Goal: Information Seeking & Learning: Learn about a topic

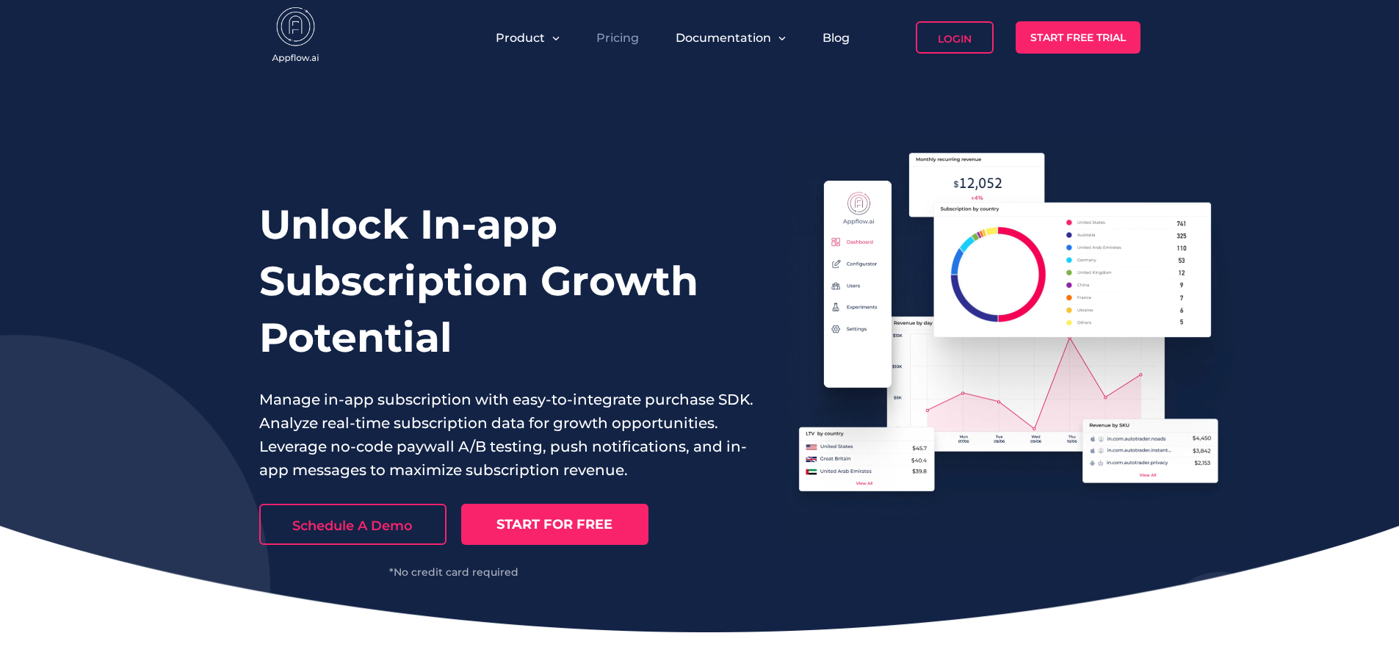
click at [620, 31] on link "Pricing" at bounding box center [617, 38] width 43 height 14
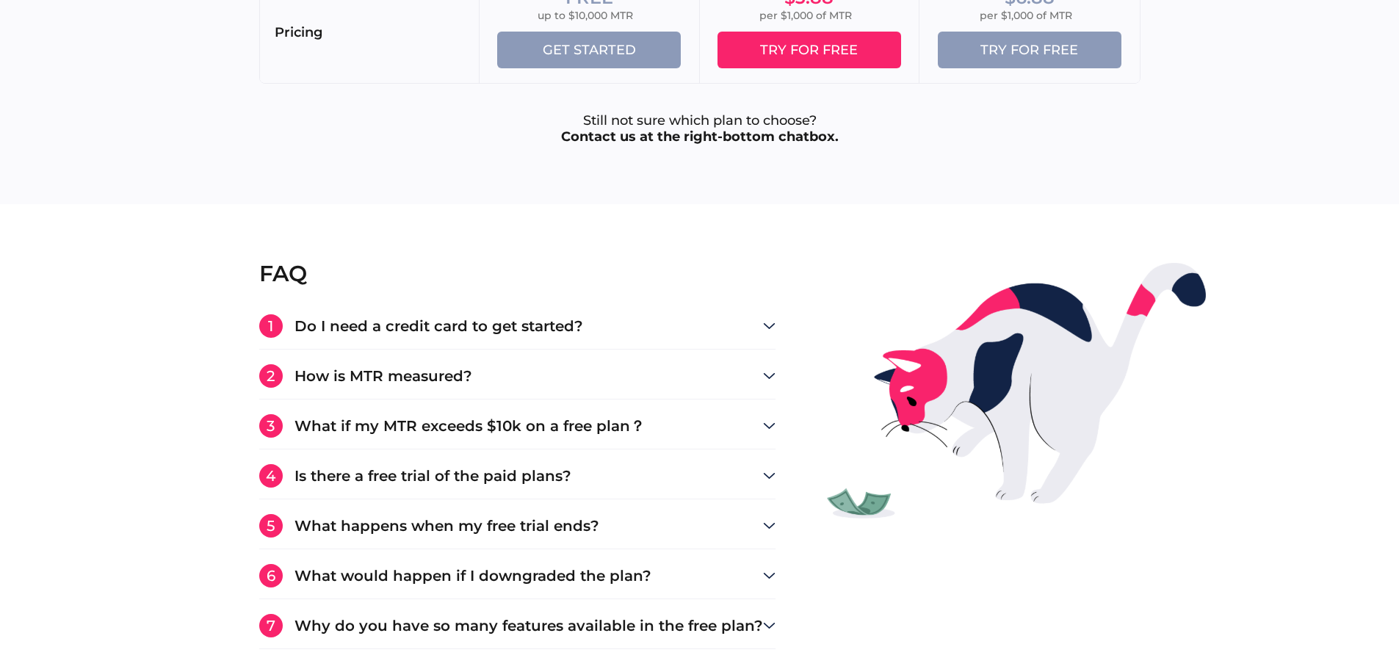
scroll to position [2470, 0]
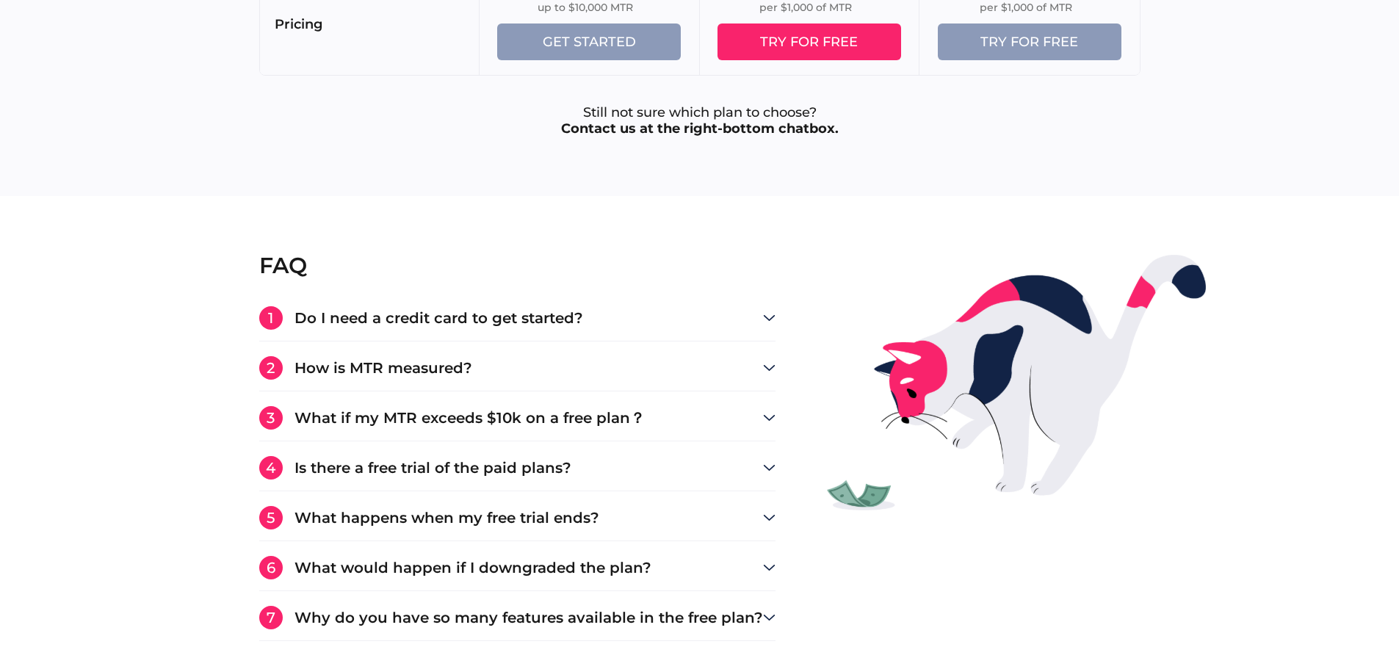
click at [763, 318] on icon at bounding box center [769, 318] width 12 height 6
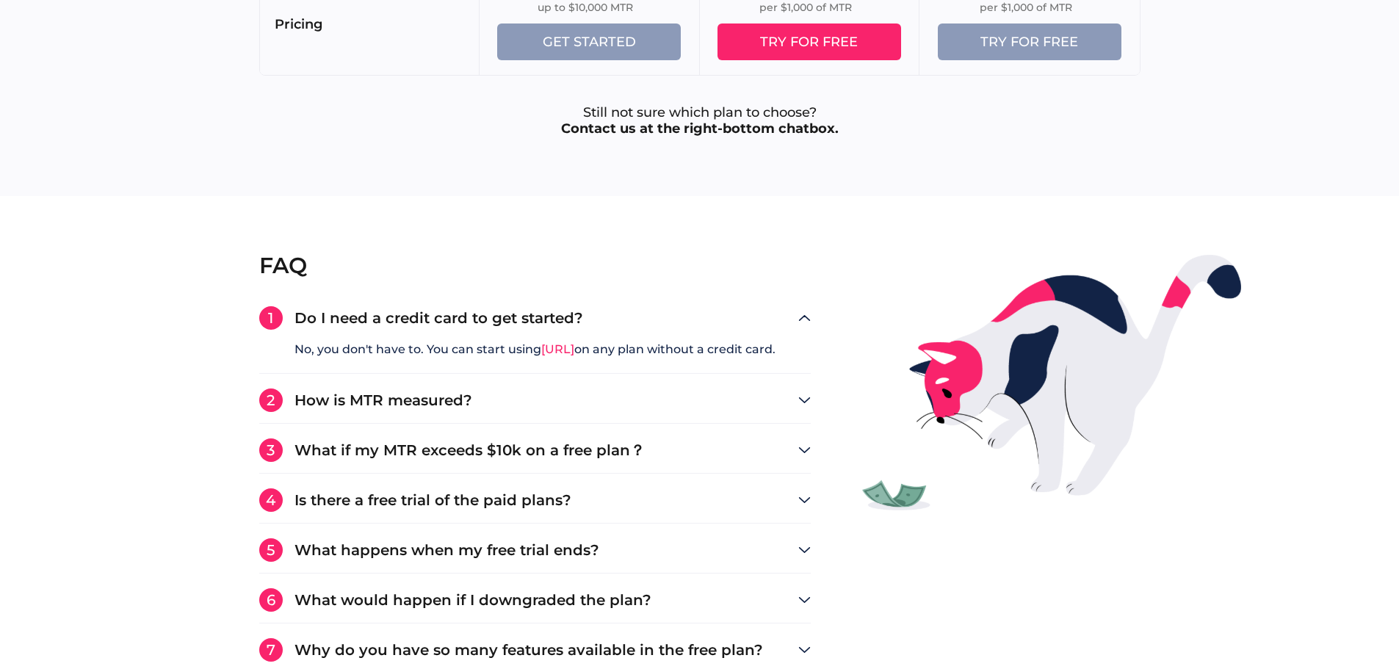
click at [811, 399] on icon at bounding box center [804, 400] width 12 height 6
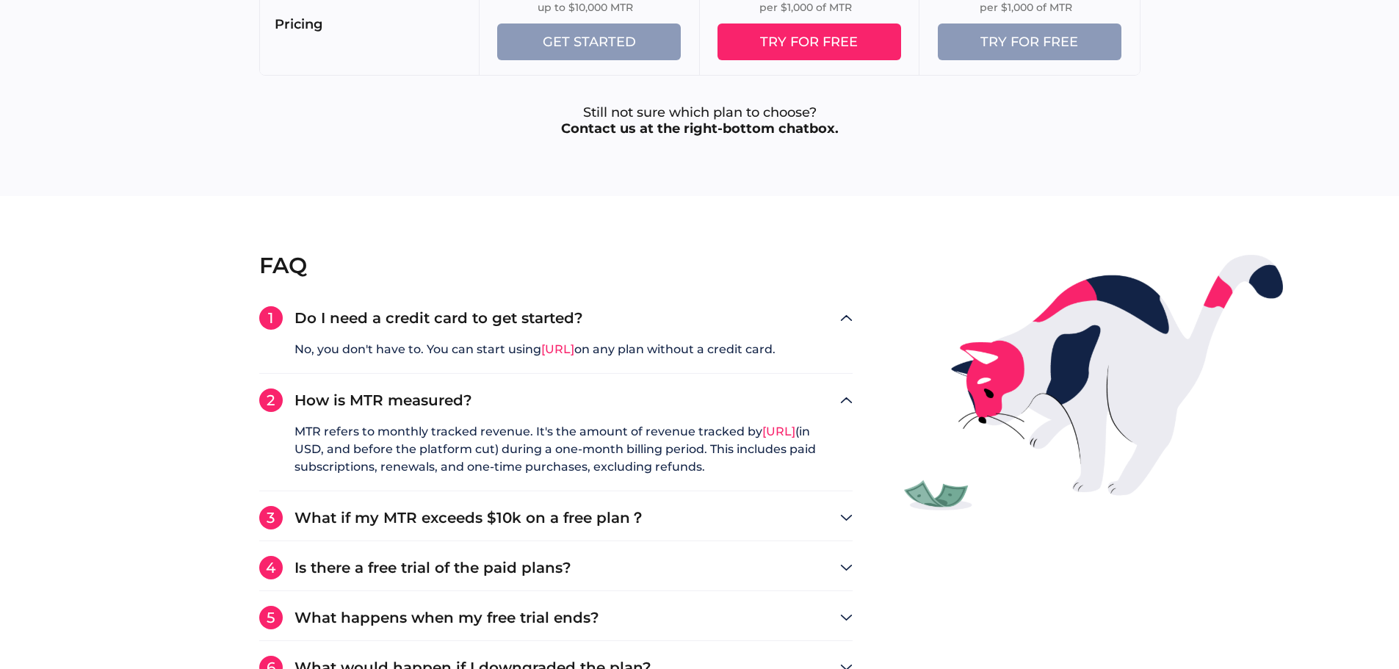
click at [526, 455] on q "MTR refers to monthly tracked revenue. It's the amount of revenue tracked by Ap…" at bounding box center [555, 457] width 593 height 68
click at [526, 454] on q "MTR refers to monthly tracked revenue. It's the amount of revenue tracked by Ap…" at bounding box center [555, 457] width 593 height 68
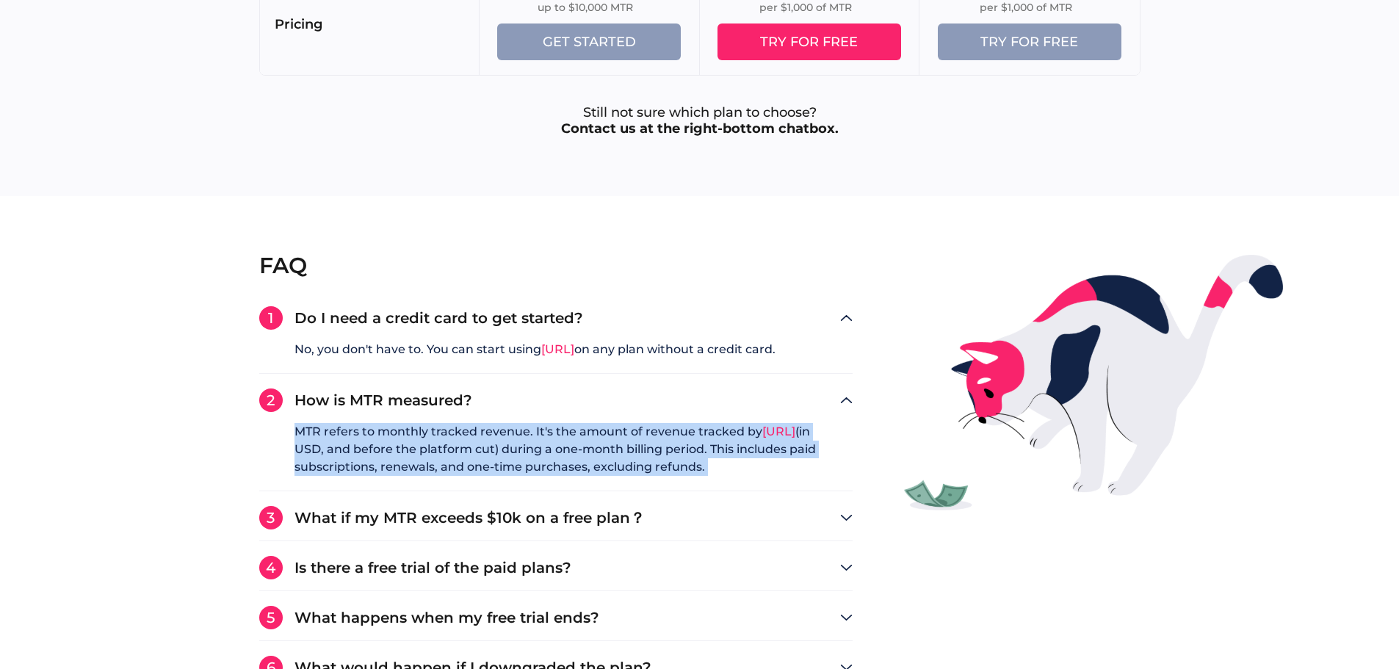
click at [526, 454] on q "MTR refers to monthly tracked revenue. It's the amount of revenue tracked by Ap…" at bounding box center [555, 457] width 593 height 68
copy q "MTR refers to monthly tracked revenue. It's the amount of revenue tracked by Ap…"
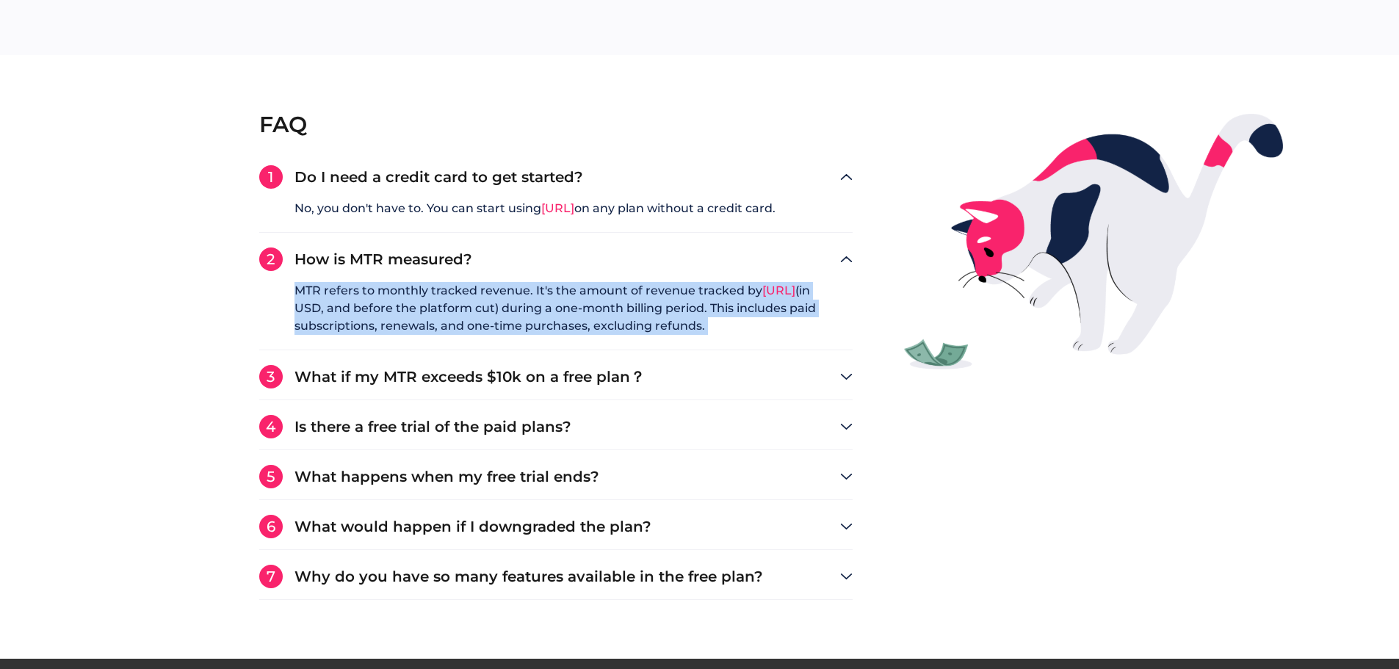
scroll to position [2617, 0]
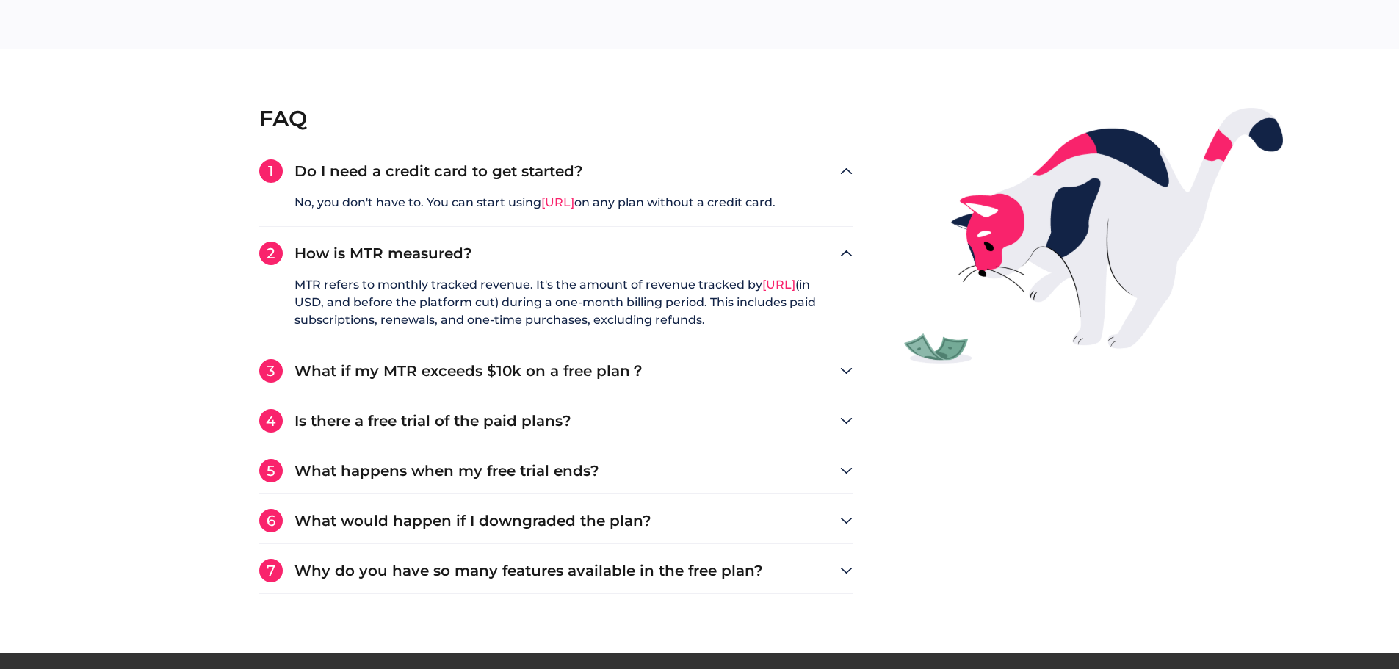
click at [849, 370] on use at bounding box center [846, 371] width 10 height 4
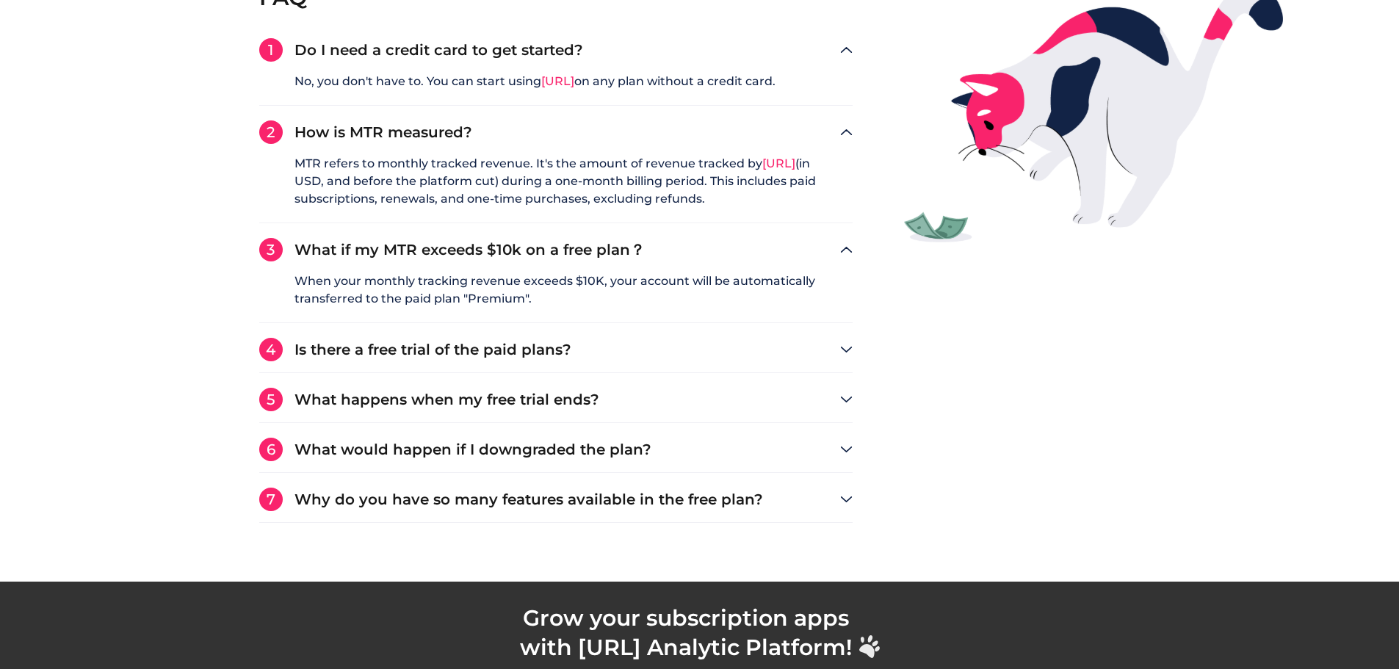
scroll to position [2764, 0]
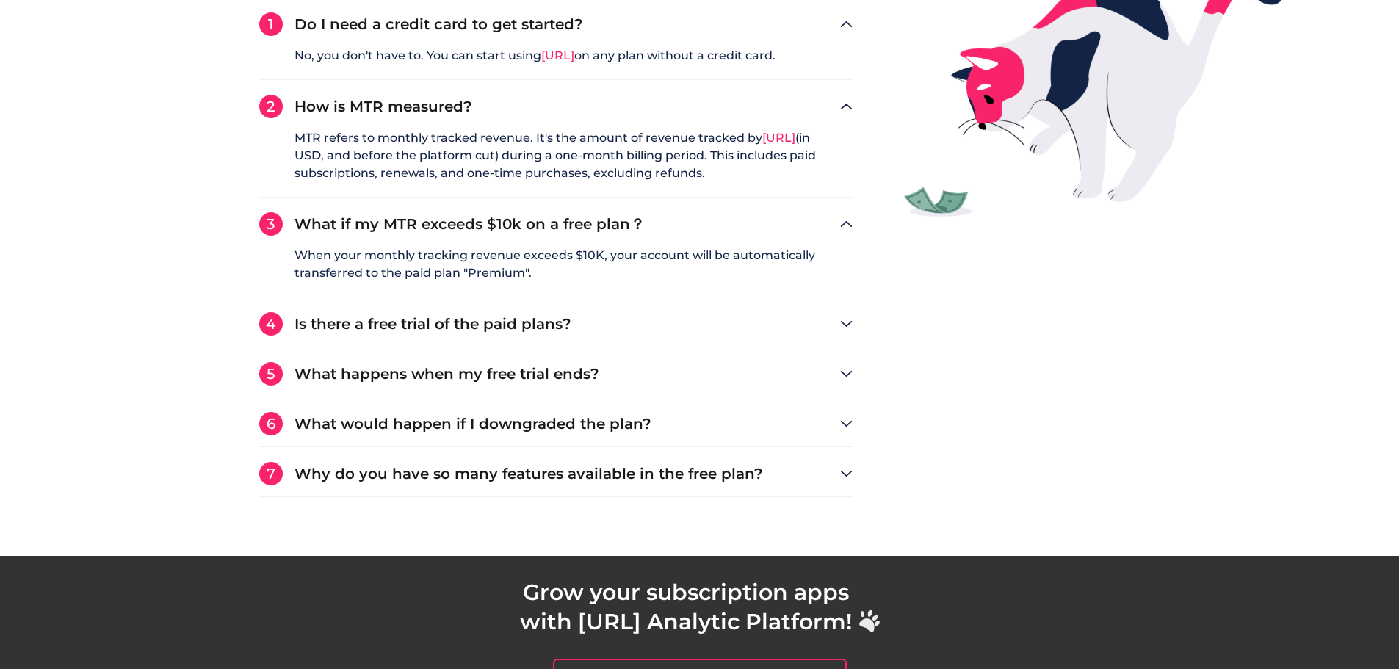
click at [541, 330] on h3 "Is there a free trial of the paid plans?" at bounding box center [568, 324] width 546 height 15
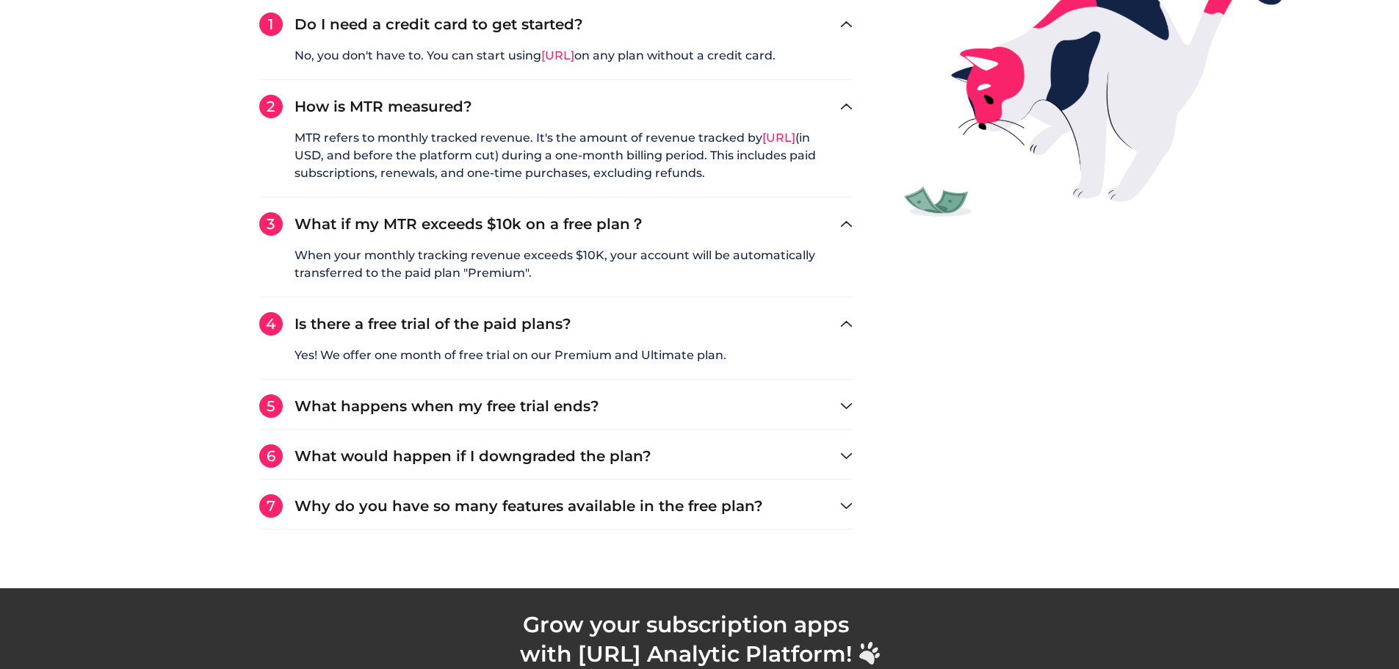
click at [580, 420] on div "5 What happens when my free trial ends? When the trial ends, you will need to a…" at bounding box center [555, 411] width 593 height 35
click at [579, 411] on h3 "What happens when my free trial ends?" at bounding box center [568, 406] width 546 height 15
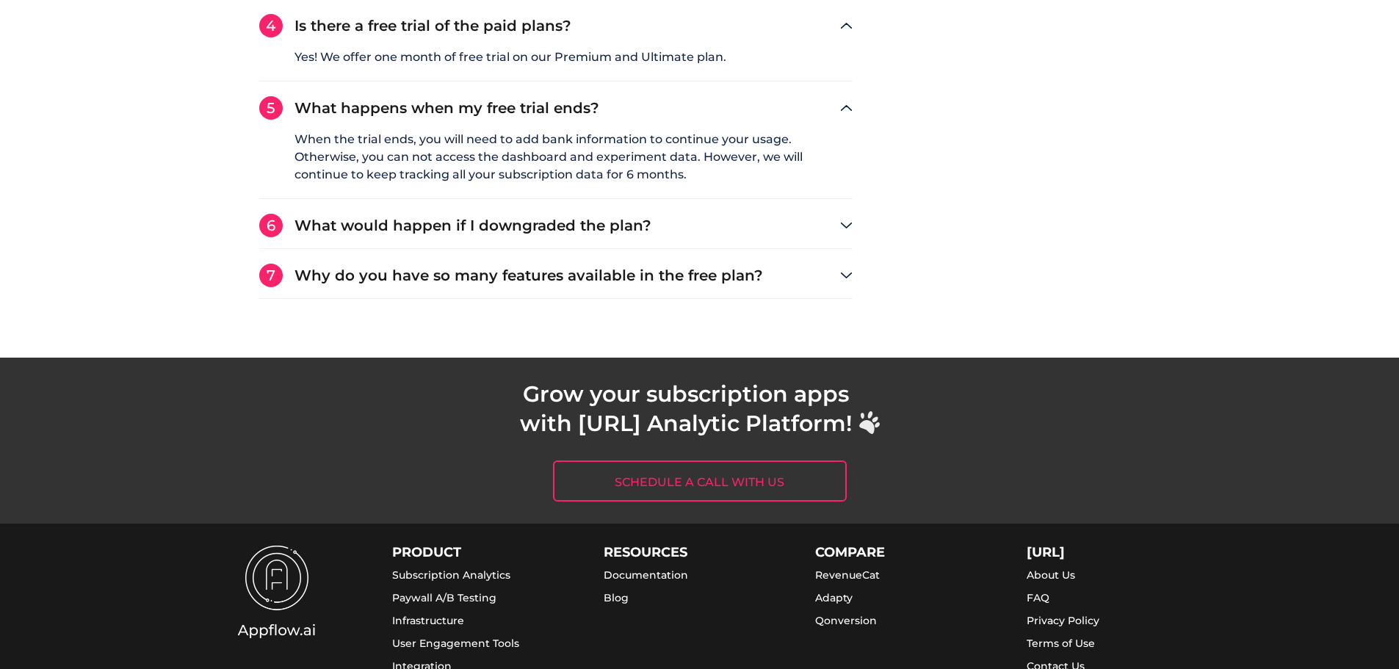
scroll to position [3192, 0]
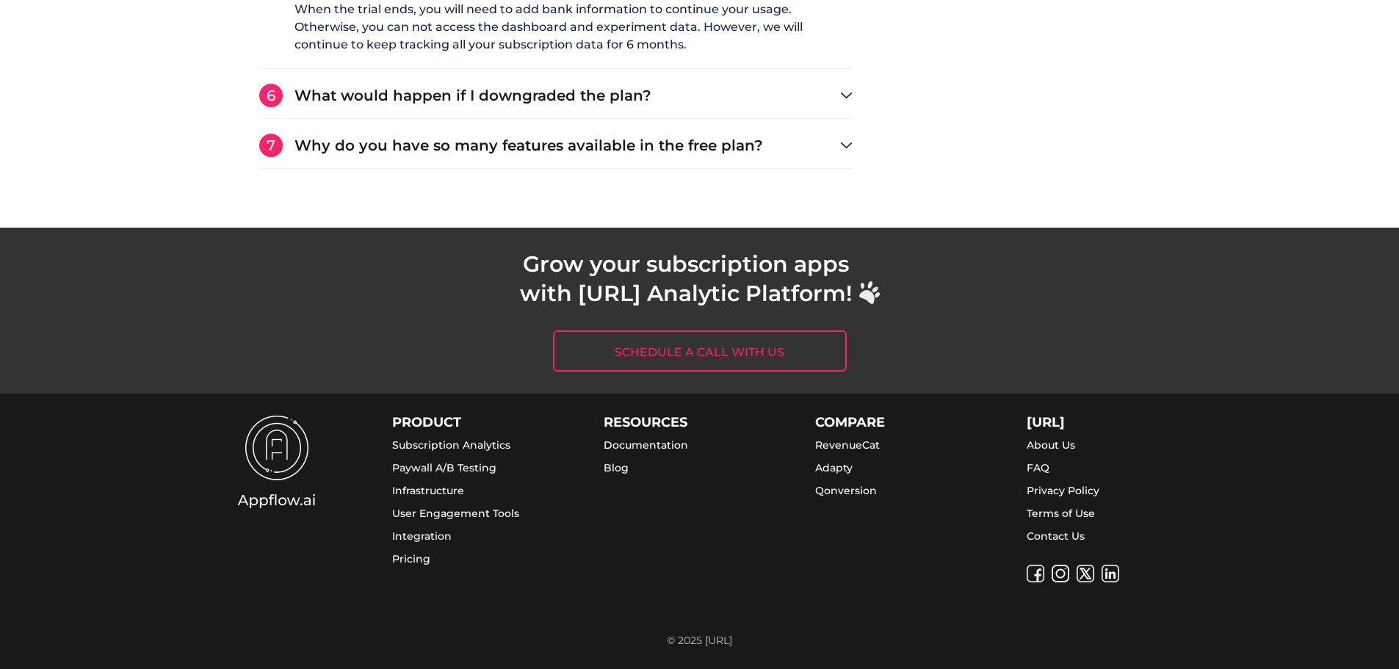
click at [674, 447] on link "Documentation" at bounding box center [646, 444] width 84 height 13
